Goal: Information Seeking & Learning: Learn about a topic

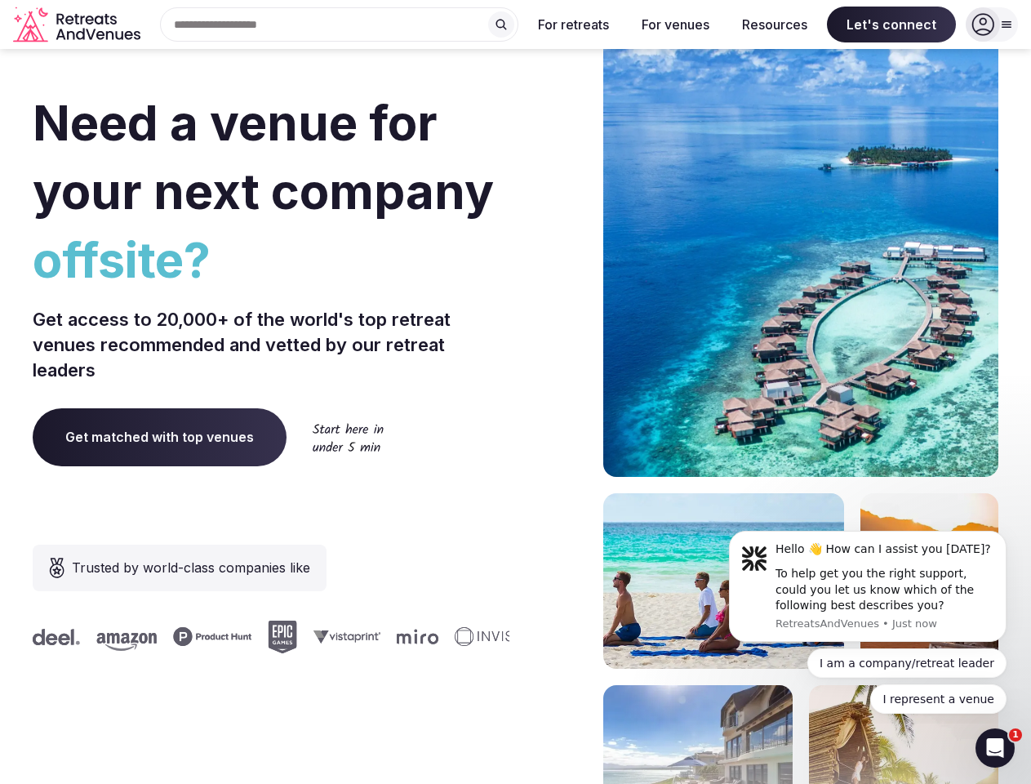
click at [515, 392] on div "Need a venue for your next company offsite? Get access to 20,000+ of the world'…" at bounding box center [516, 489] width 966 height 984
click at [340, 24] on div "Search Popular Destinations [GEOGRAPHIC_DATA], [GEOGRAPHIC_DATA] [GEOGRAPHIC_DA…" at bounding box center [332, 24] width 371 height 34
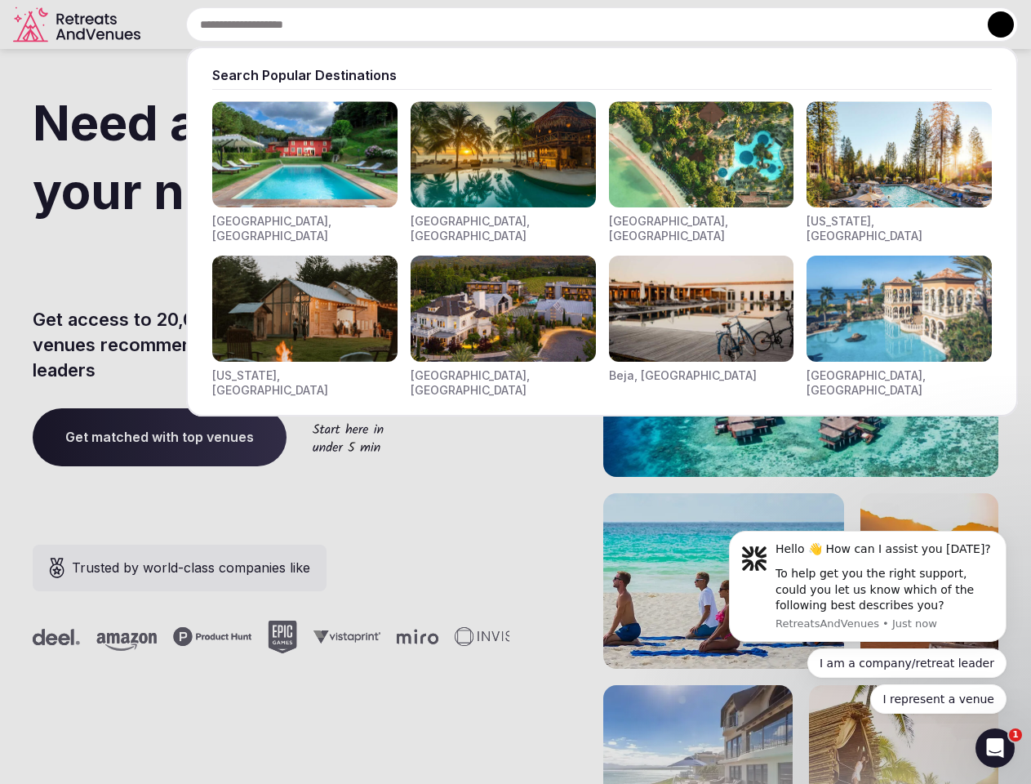
click at [501, 24] on input "text" at bounding box center [602, 24] width 832 height 34
click at [574, 24] on input "text" at bounding box center [602, 24] width 832 height 34
click at [675, 24] on input "text" at bounding box center [602, 24] width 832 height 34
click at [775, 24] on input "text" at bounding box center [602, 24] width 832 height 34
click at [892, 24] on input "text" at bounding box center [602, 24] width 832 height 34
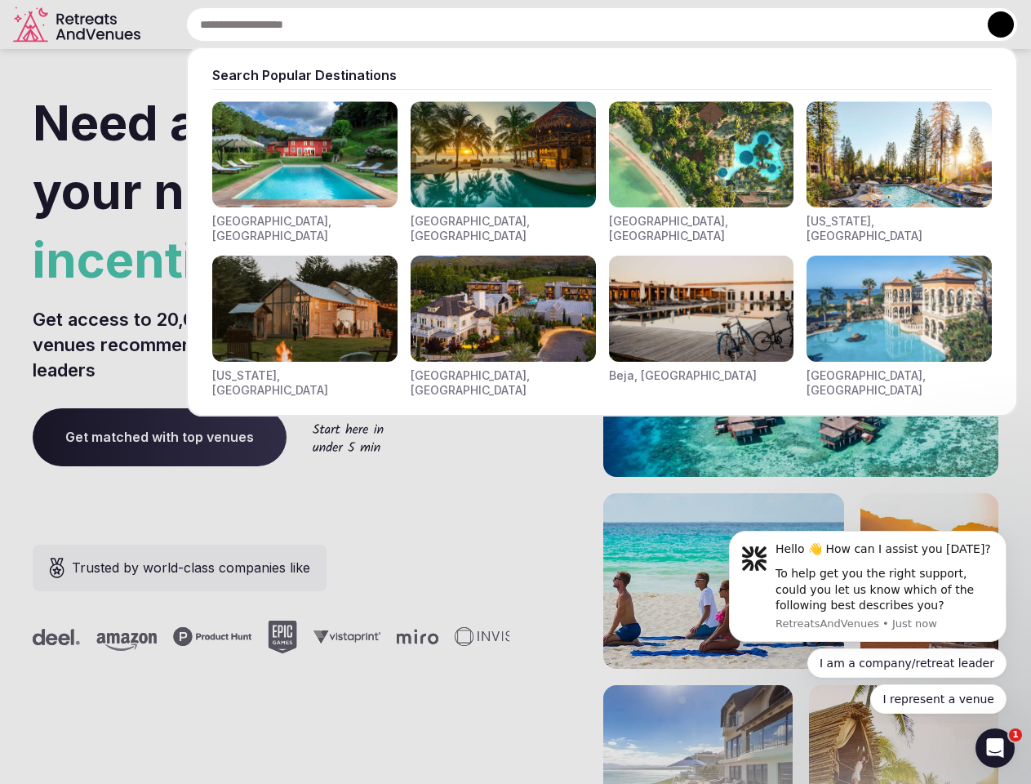
click at [992, 24] on button at bounding box center [1001, 24] width 26 height 26
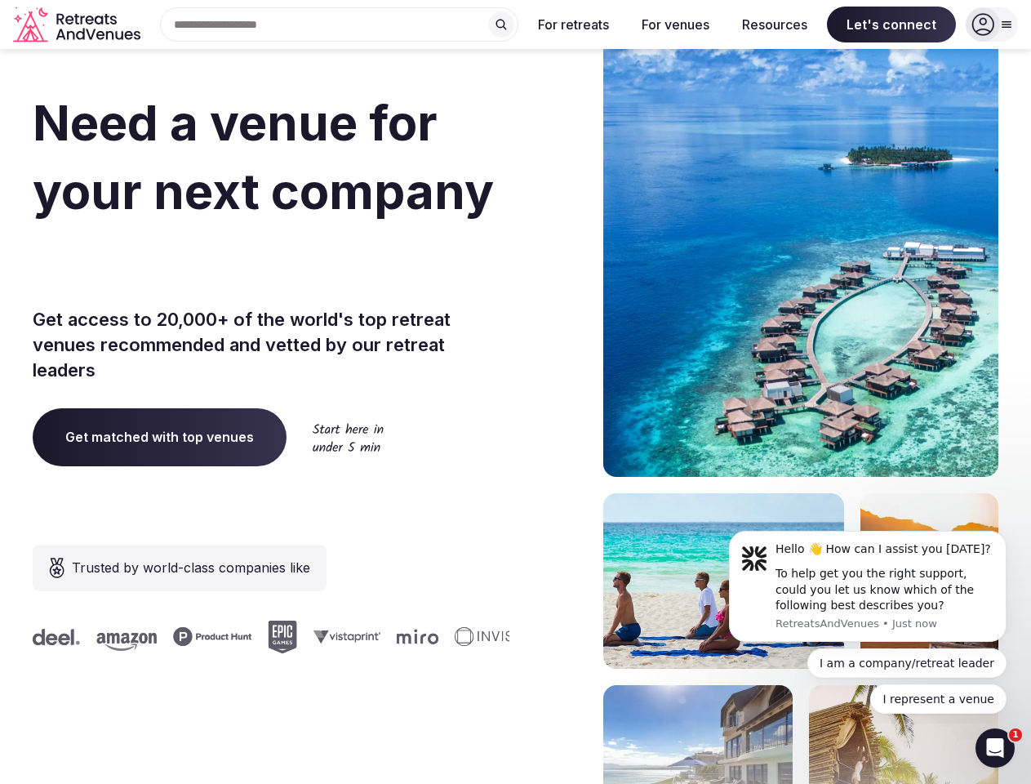
click at [868, 586] on div "To help get you the right support, could you let us know which of the following…" at bounding box center [885, 590] width 219 height 48
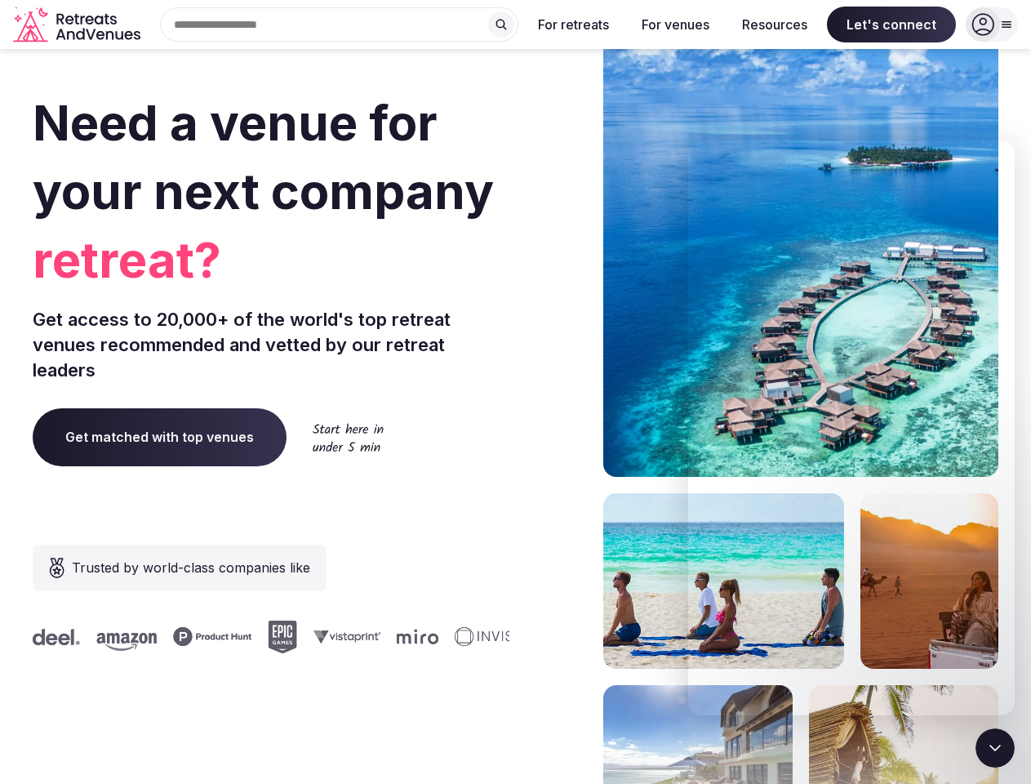
click at [1010, 536] on section "Need a venue for your next company retreat? Get access to 20,000+ of the world'…" at bounding box center [515, 489] width 1031 height 984
